Goal: Check status: Check status

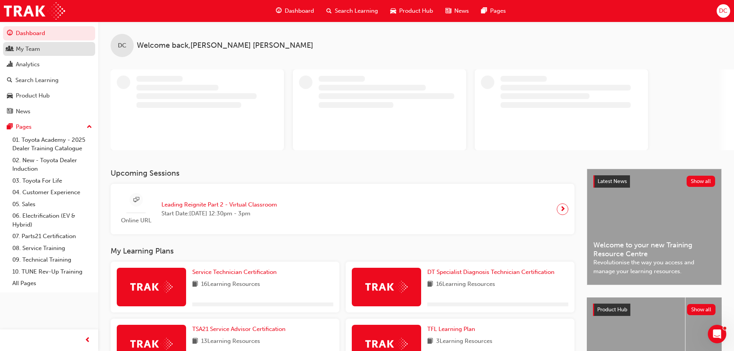
click at [46, 50] on div "My Team" at bounding box center [49, 49] width 84 height 10
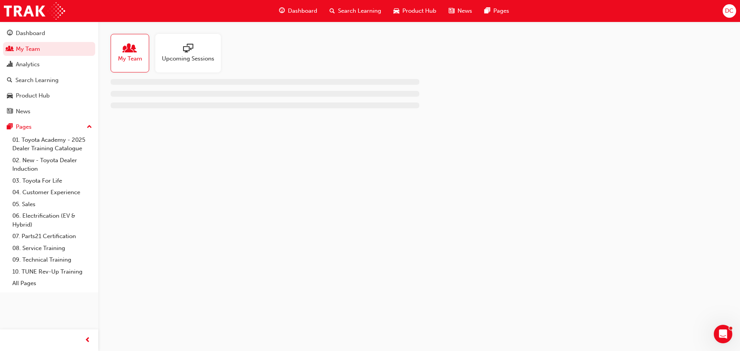
click at [181, 54] on span "Upcoming Sessions" at bounding box center [188, 58] width 52 height 9
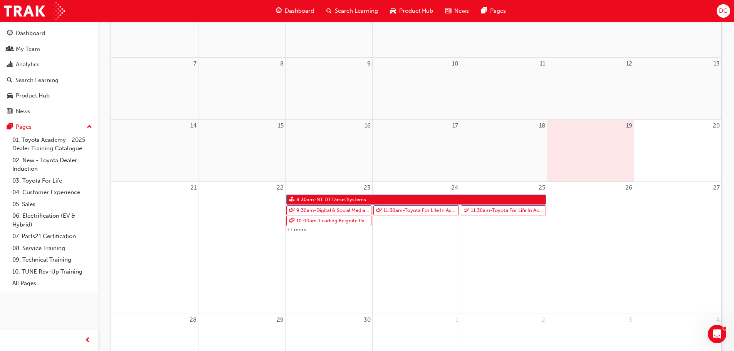
scroll to position [154, 0]
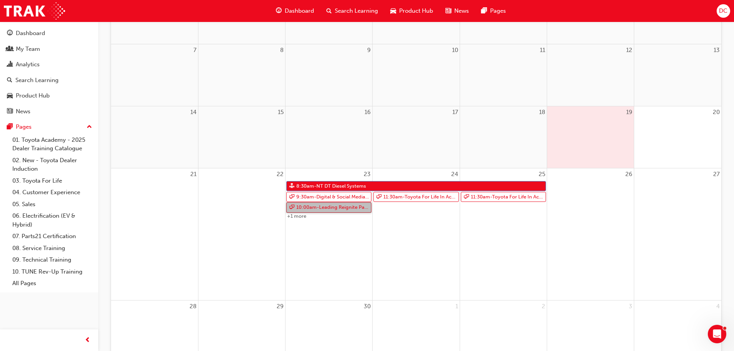
click at [341, 208] on link "10:00am - Leading Reignite Part 2 - Virtual Classroom" at bounding box center [328, 207] width 85 height 10
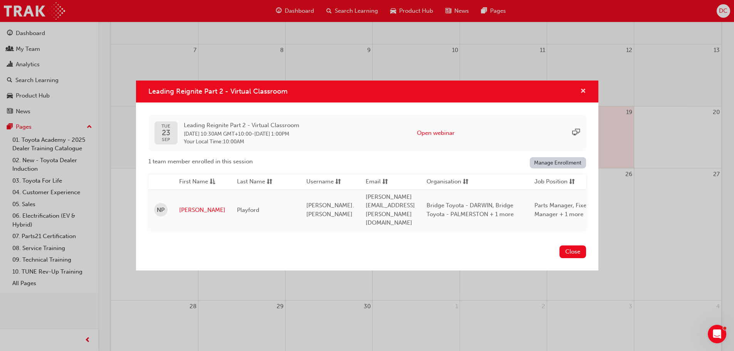
click at [583, 95] on span "cross-icon" at bounding box center [583, 91] width 6 height 7
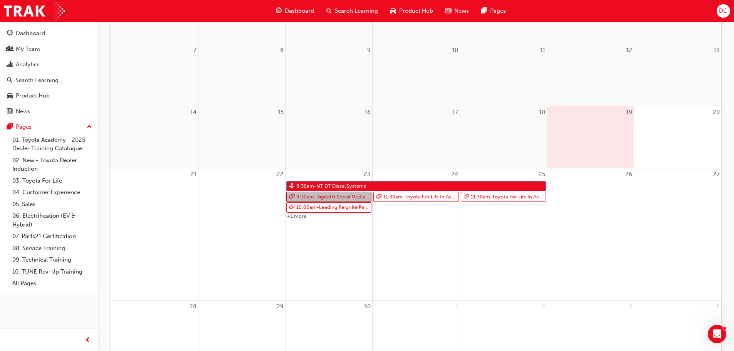
click at [323, 201] on link "9:30am - Digital & Social Media Marketing Strategy" at bounding box center [328, 197] width 85 height 10
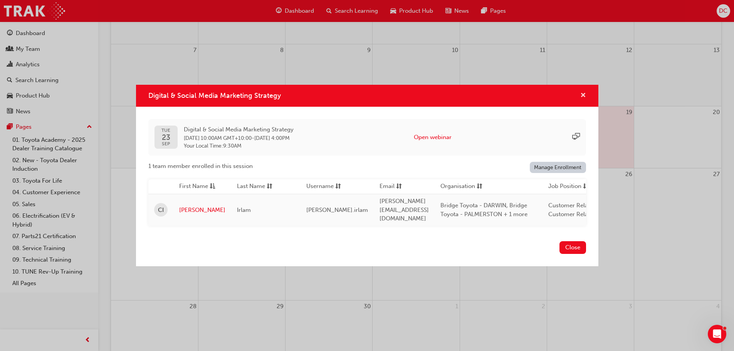
click at [582, 96] on span "cross-icon" at bounding box center [583, 95] width 6 height 7
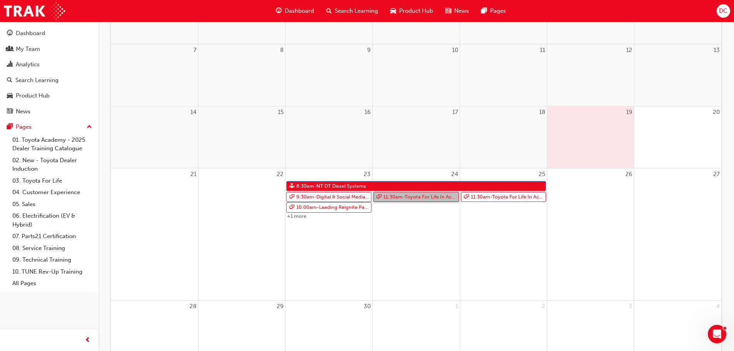
click at [416, 195] on link "11:30am - Toyota For Life In Action - Virtual Classroom" at bounding box center [415, 197] width 85 height 10
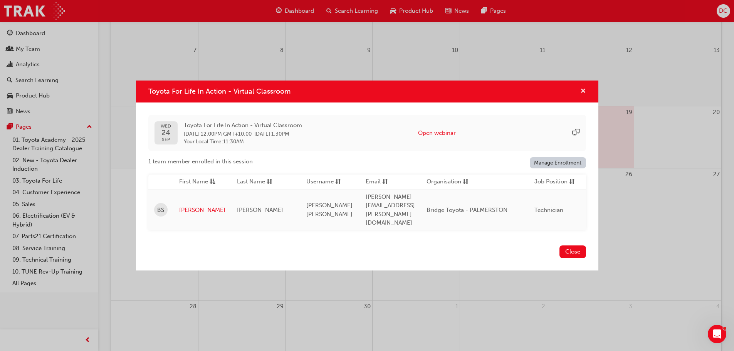
drag, startPoint x: 584, startPoint y: 102, endPoint x: 548, endPoint y: 140, distance: 52.9
click at [584, 95] on span "cross-icon" at bounding box center [583, 91] width 6 height 7
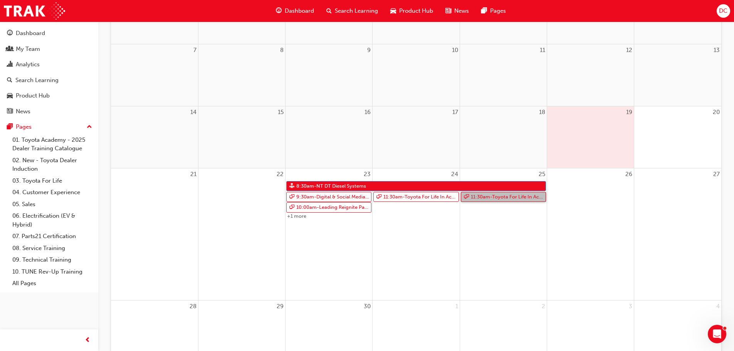
click at [485, 194] on link "11:30am - Toyota For Life In Action - Virtual Classroom" at bounding box center [503, 197] width 85 height 10
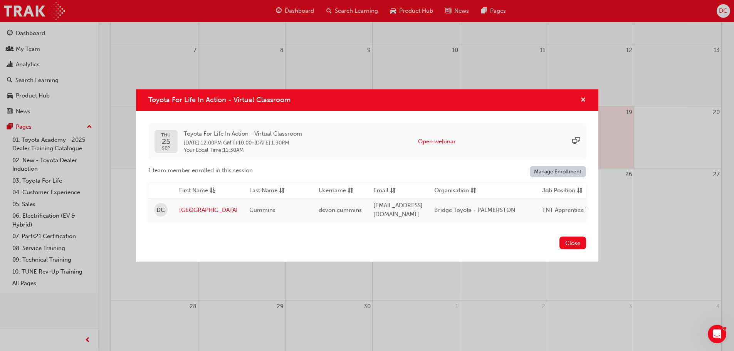
click at [583, 100] on span "cross-icon" at bounding box center [583, 100] width 6 height 7
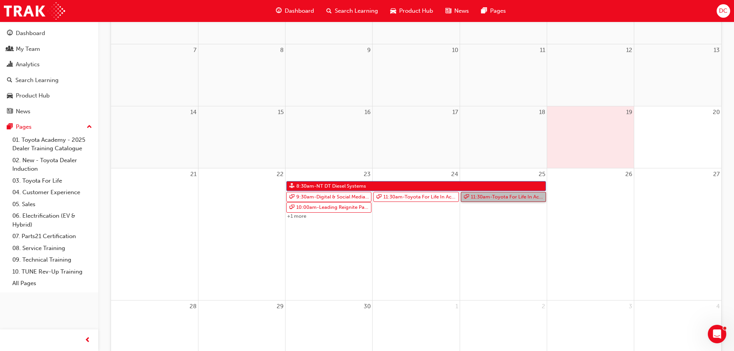
scroll to position [0, 0]
